Goal: Find specific page/section: Find specific page/section

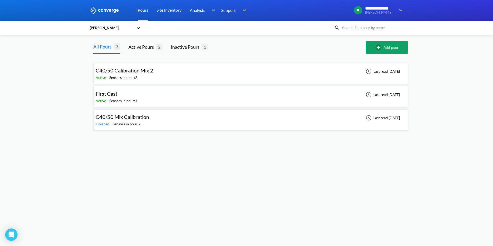
click at [117, 14] on div at bounding box center [246, 10] width 493 height 21
click at [144, 29] on div "[PERSON_NAME]" at bounding box center [211, 28] width 245 height 12
click at [140, 28] on icon at bounding box center [138, 27] width 5 height 5
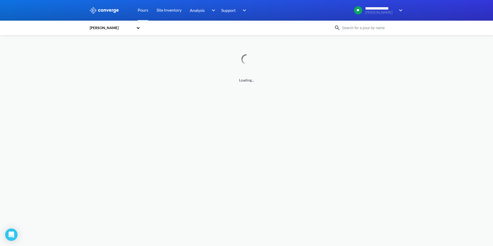
click at [139, 28] on icon at bounding box center [138, 28] width 3 height 2
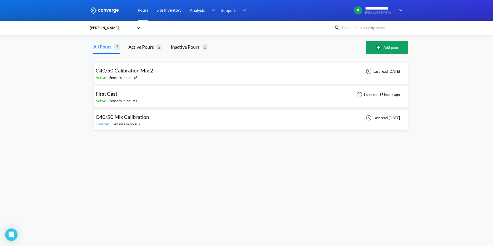
click at [117, 30] on div "[PERSON_NAME]" at bounding box center [111, 28] width 44 height 6
click at [108, 51] on div "Monk Fryston" at bounding box center [115, 52] width 52 height 10
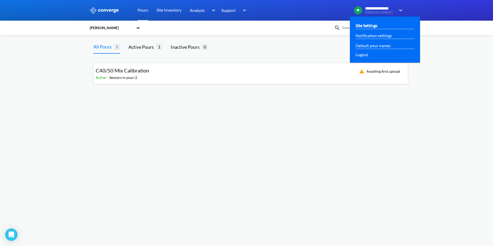
click at [364, 28] on link "Site Settings" at bounding box center [367, 25] width 22 height 6
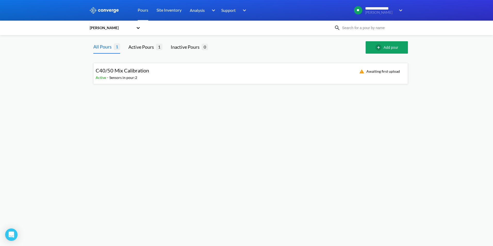
click at [143, 74] on div "C40/50 Mix Calibration" at bounding box center [122, 71] width 53 height 8
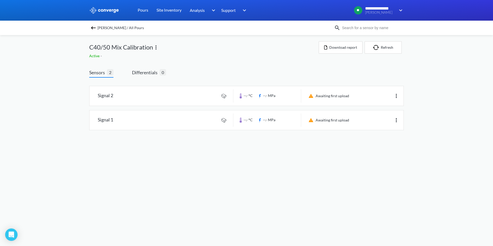
click at [96, 25] on img at bounding box center [93, 28] width 6 height 6
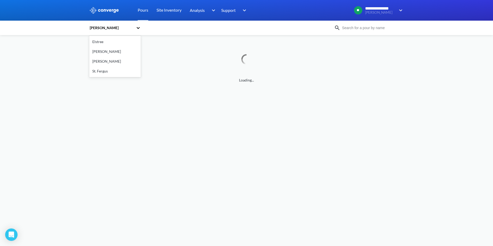
click at [125, 27] on div "Monk Fryston" at bounding box center [111, 28] width 44 height 6
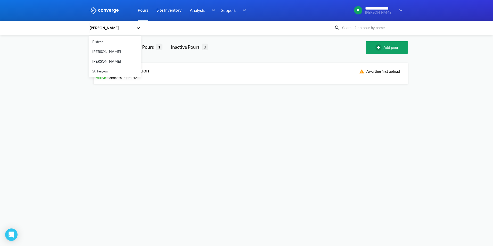
click at [103, 60] on div "[PERSON_NAME]" at bounding box center [115, 62] width 52 height 10
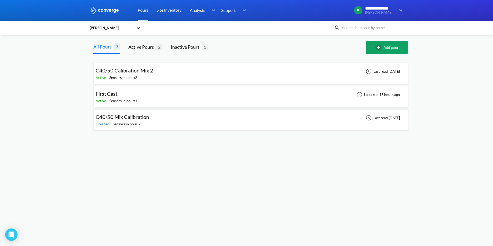
click at [146, 74] on div "C40/50 Calibration Mix 2" at bounding box center [125, 71] width 58 height 8
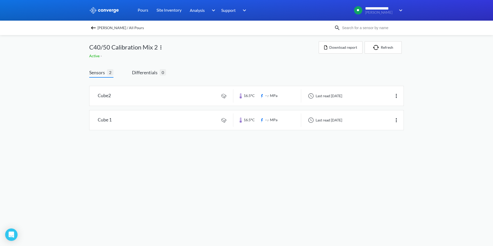
click at [96, 27] on img at bounding box center [93, 28] width 6 height 6
